Goal: Task Accomplishment & Management: Use online tool/utility

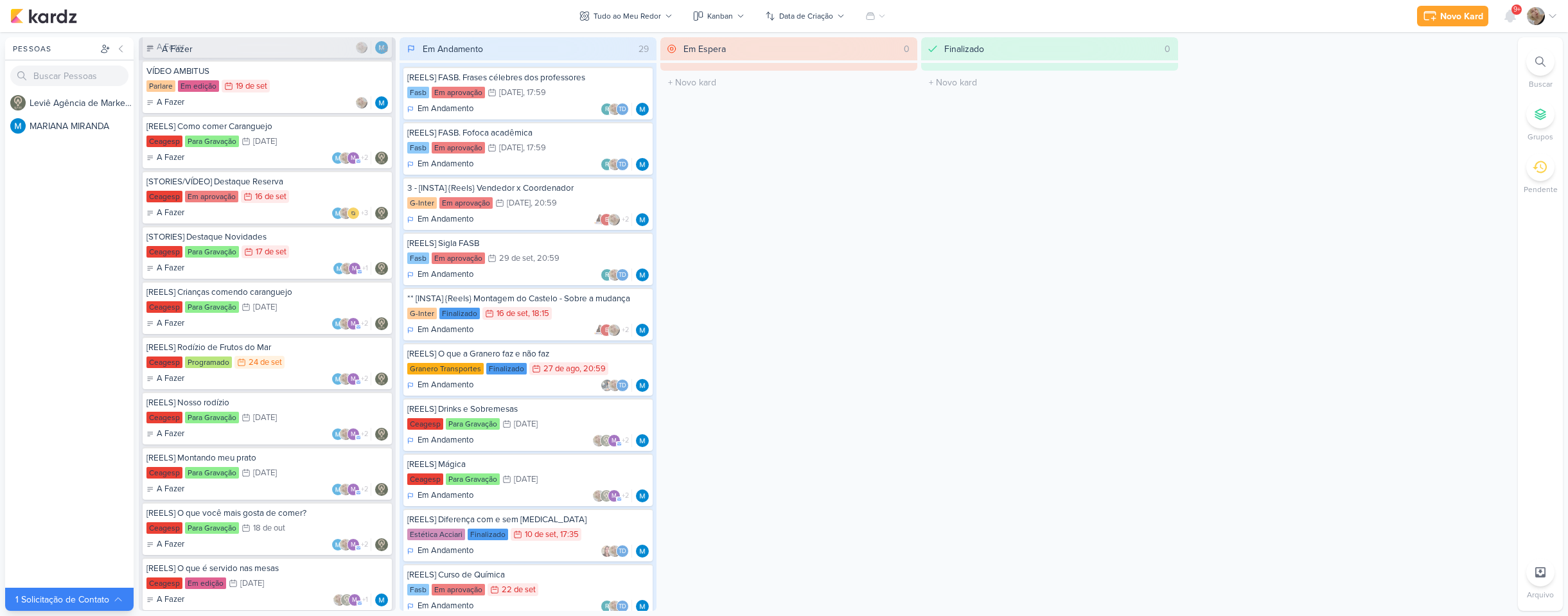
scroll to position [450, 0]
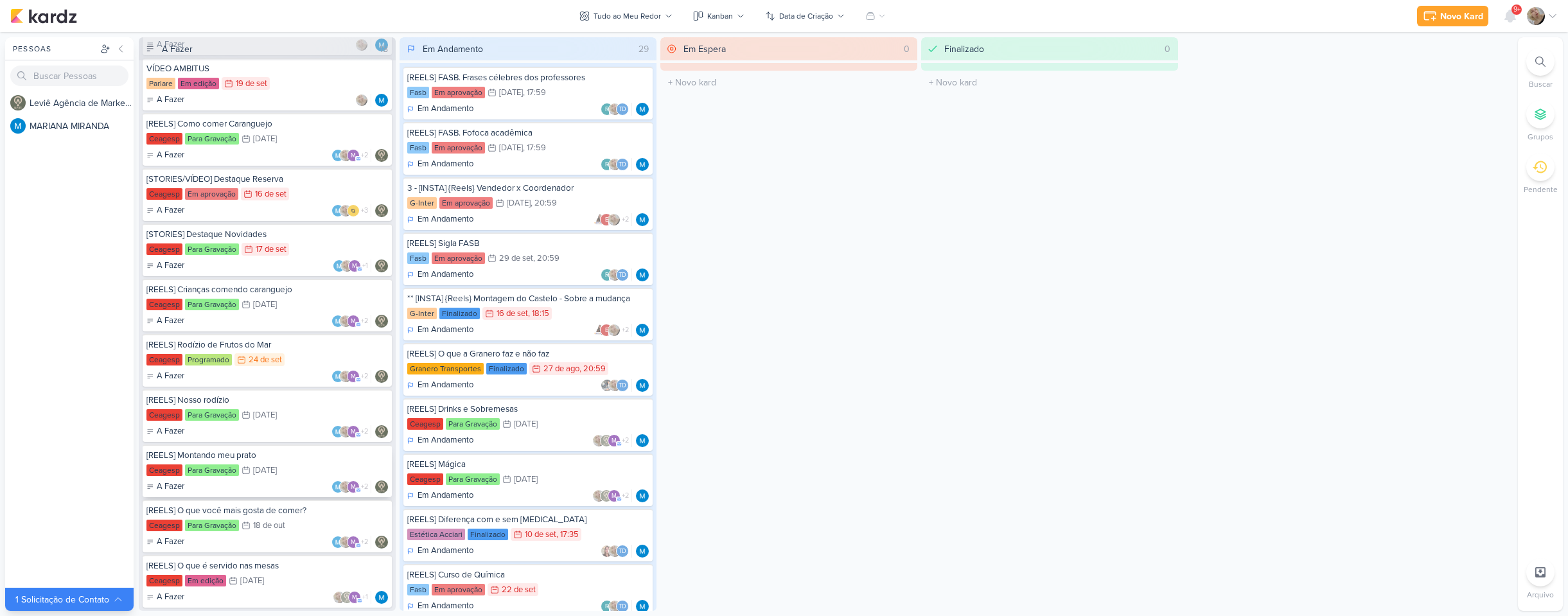
click at [256, 476] on div "19/10 [DATE]" at bounding box center [258, 470] width 35 height 13
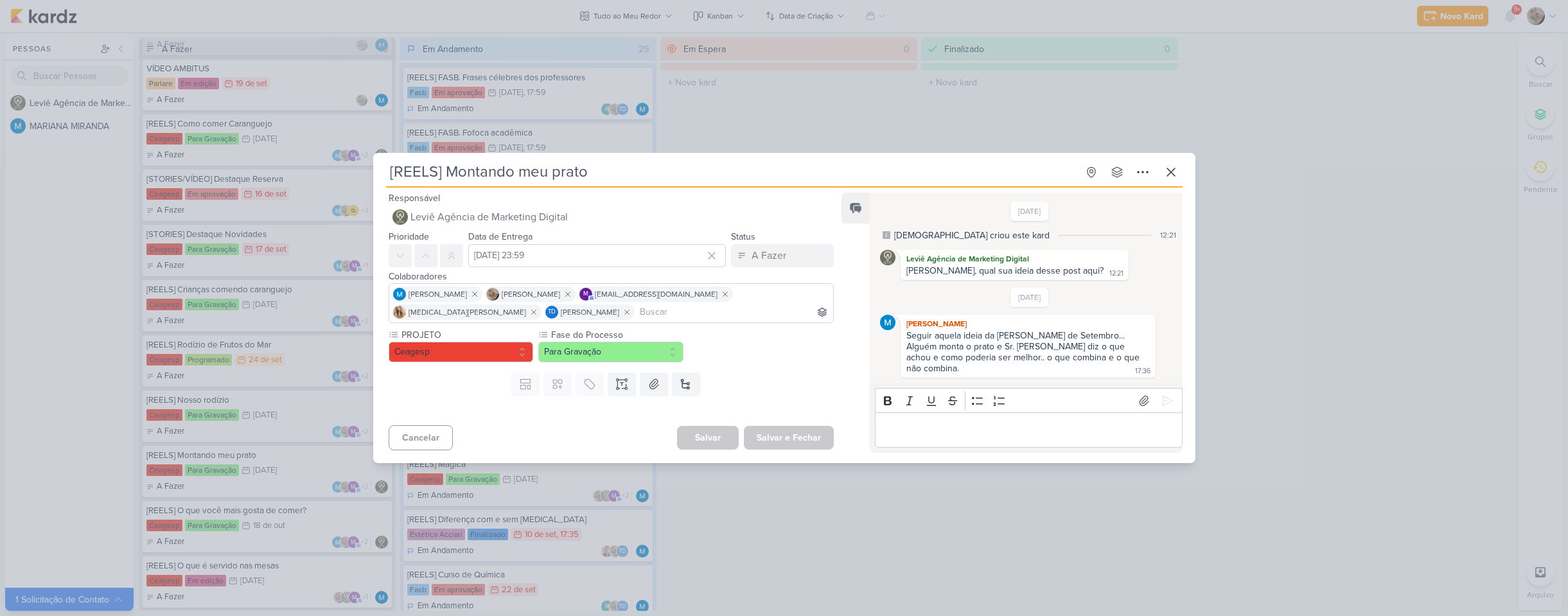
click at [156, 424] on div "[REELS] Montando meu prato Criado por [DEMOGRAPHIC_DATA]" at bounding box center [784, 308] width 1568 height 616
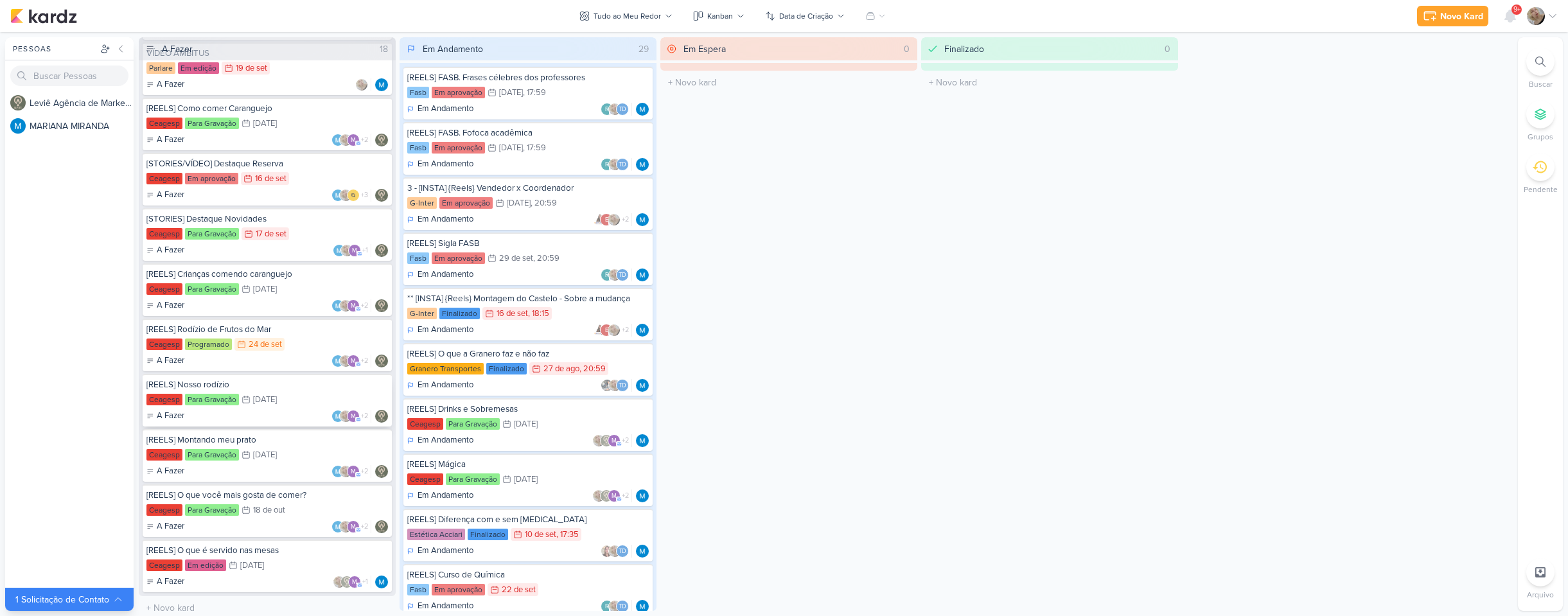
scroll to position [474, 0]
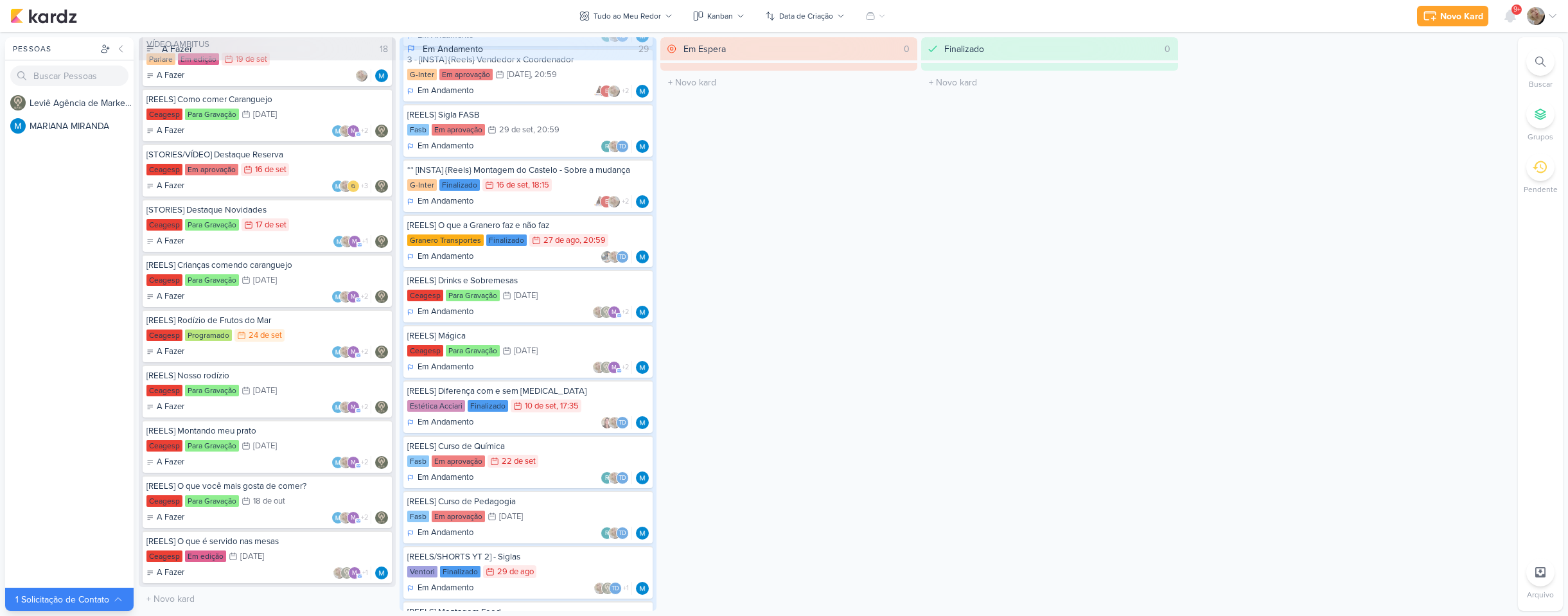
click at [907, 311] on div "Em Espera 0 O título do kard deve ter menos que 100 caracteres" at bounding box center [789, 324] width 257 height 574
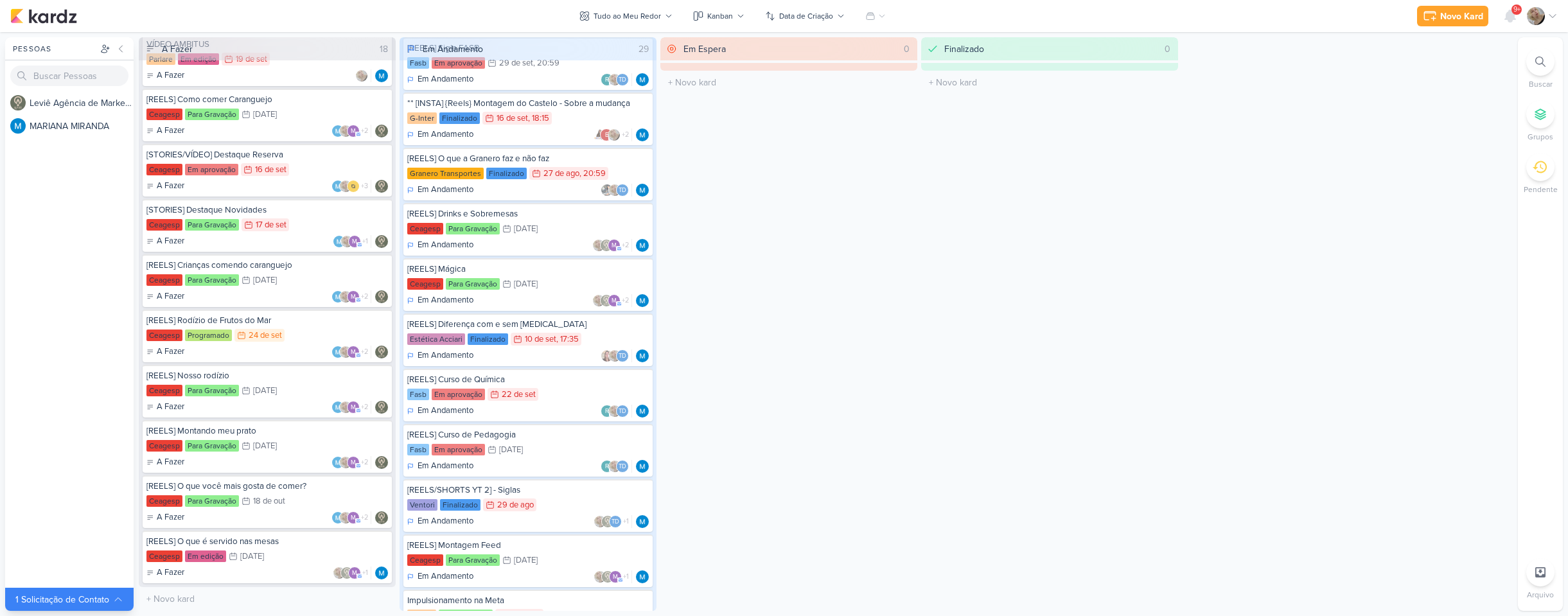
scroll to position [0, 0]
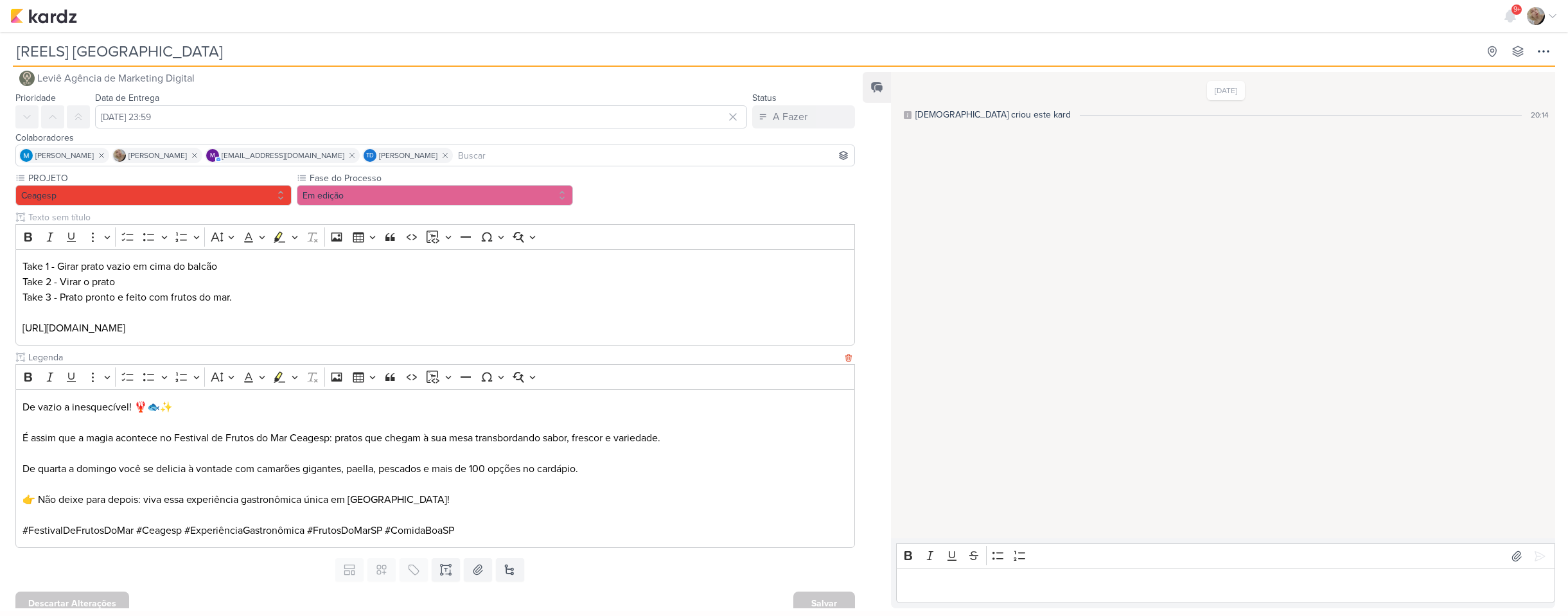
scroll to position [27, 0]
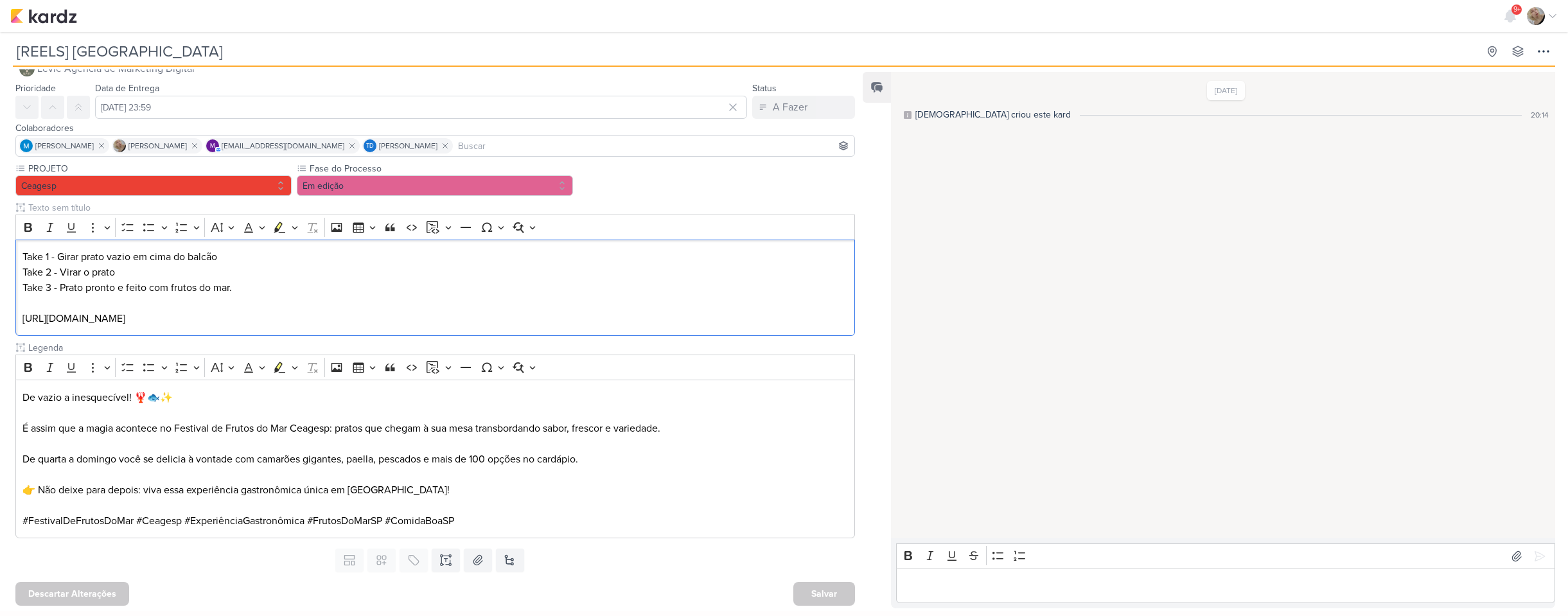
drag, startPoint x: 195, startPoint y: 321, endPoint x: 2, endPoint y: 315, distance: 193.1
click at [2, 315] on div "PROJETO Ceagesp Fase do Processo" at bounding box center [430, 353] width 860 height 382
copy p "https://vm.tiktok.com/ZMAFQJqqg/"
click at [33, 24] on div "9+ Centro de Notificações somente não lidas marcar todas como lidas" at bounding box center [784, 16] width 1548 height 32
click at [38, 17] on img at bounding box center [44, 16] width 67 height 16
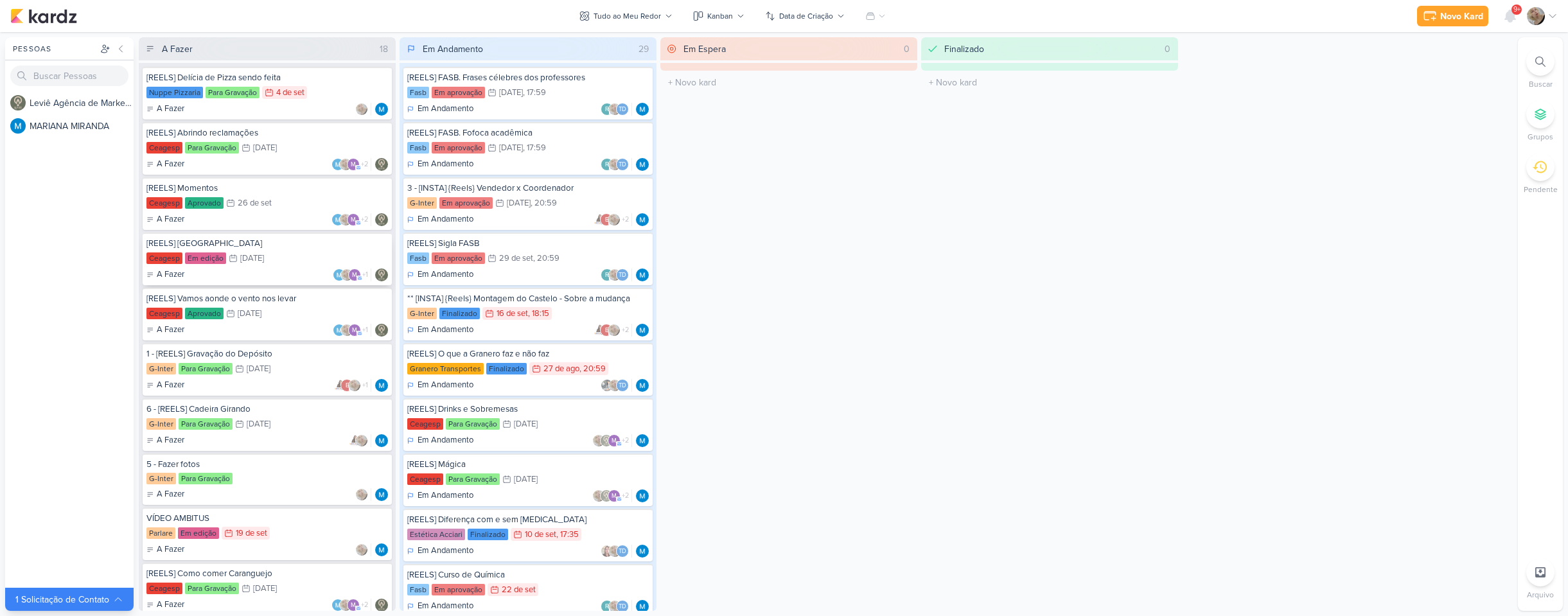
click at [265, 266] on div "[REELS] Prato Ceagesp Em edição 9/10 9 de out A Fazer m" at bounding box center [267, 259] width 249 height 53
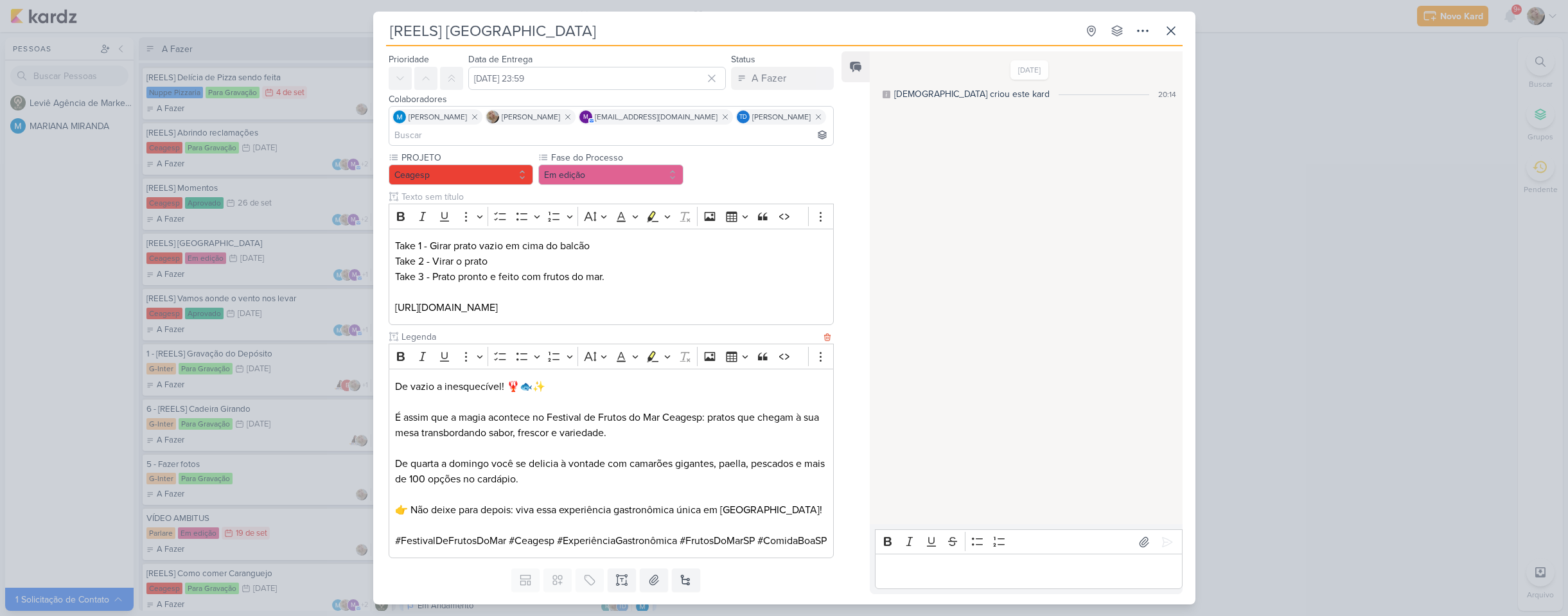
scroll to position [69, 0]
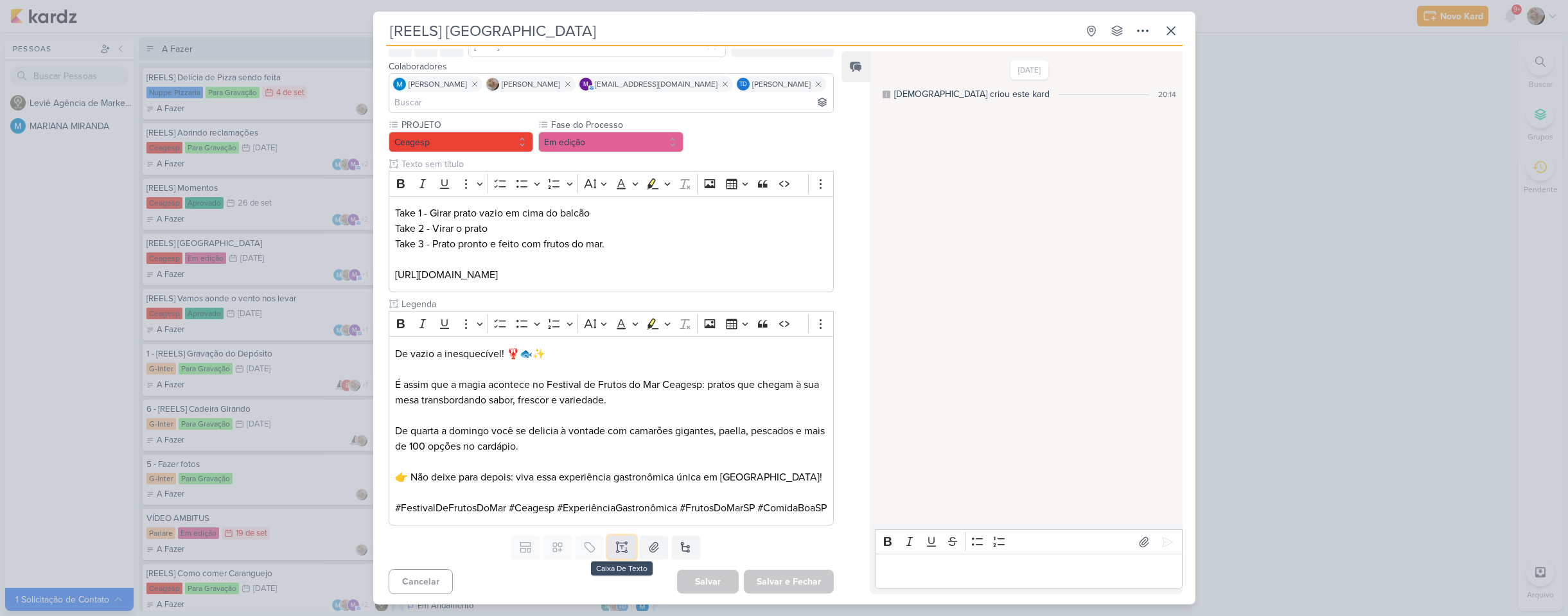
click at [617, 547] on icon at bounding box center [621, 547] width 13 height 13
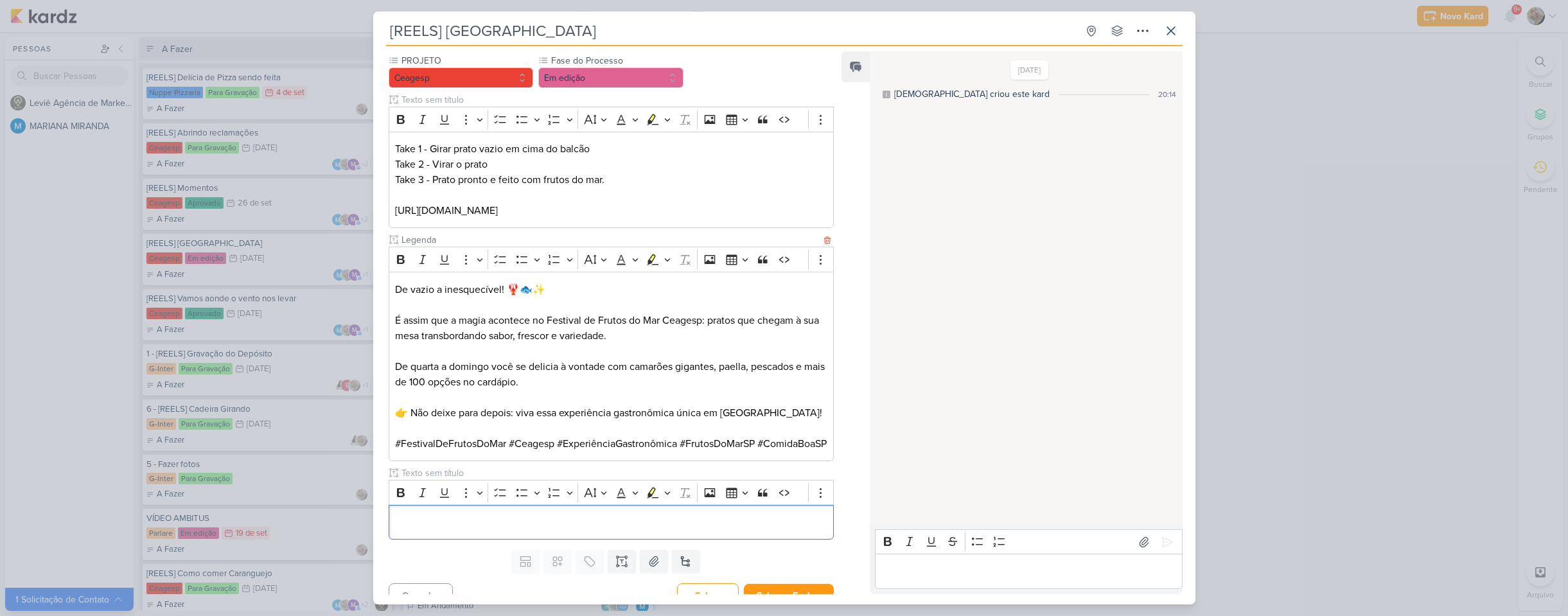
scroll to position [147, 0]
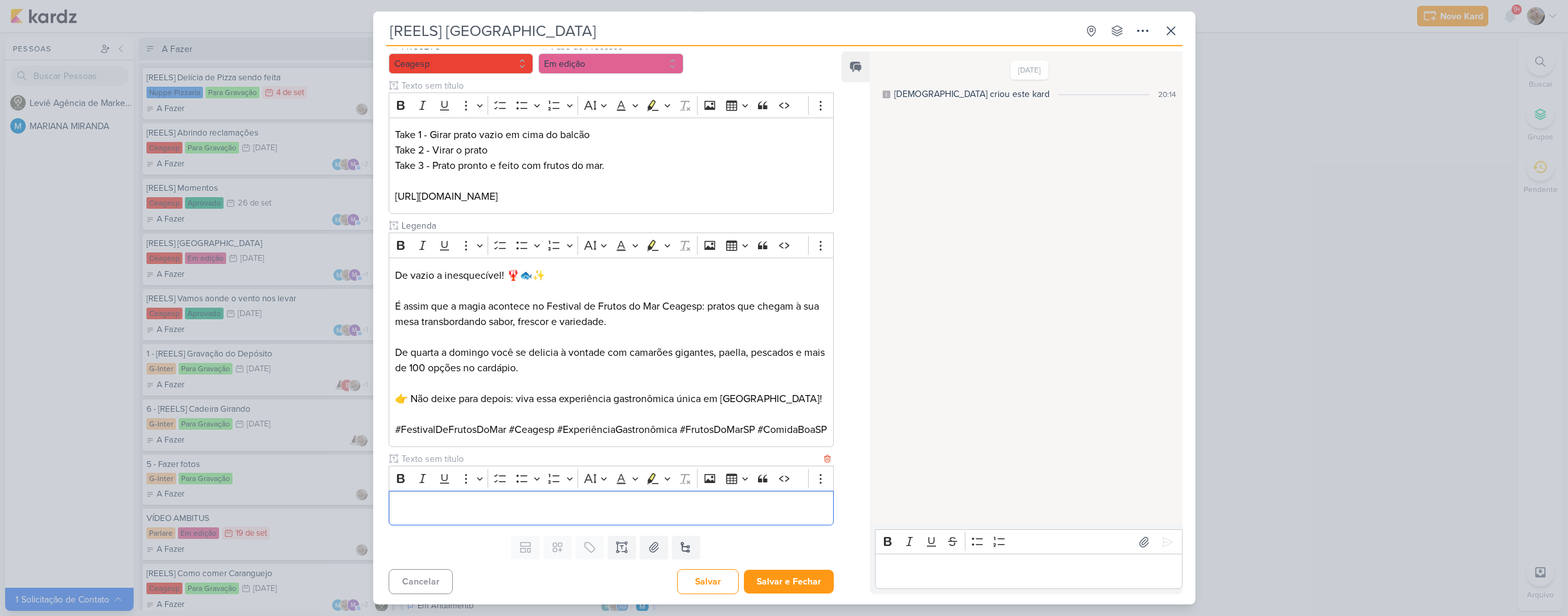
click at [497, 459] on input "text" at bounding box center [610, 459] width 423 height 13
type input "VIDEO PARA APROVAÇÃO"
click at [478, 497] on div "Editor editing area: main" at bounding box center [611, 508] width 446 height 35
click at [793, 576] on button "Salvar e Fechar" at bounding box center [789, 582] width 90 height 24
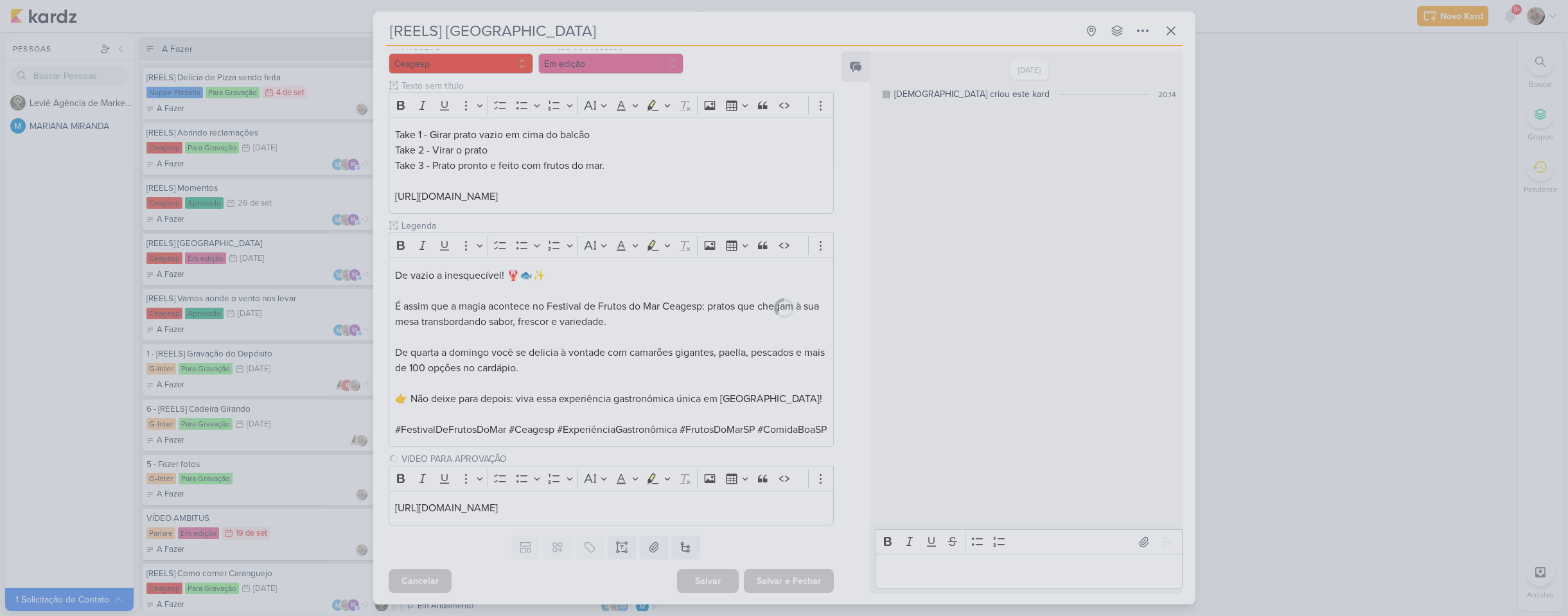
scroll to position [0, 0]
